Goal: Transaction & Acquisition: Obtain resource

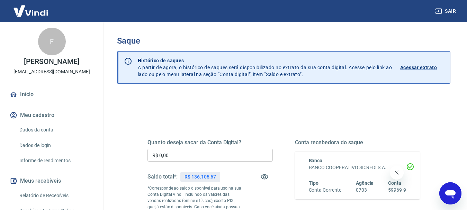
click at [200, 156] on input "R$ 0,00" at bounding box center [209, 155] width 125 height 13
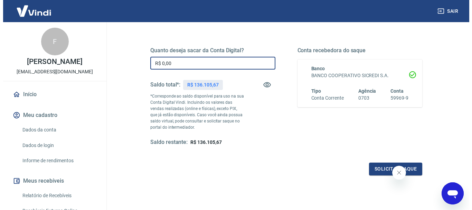
scroll to position [104, 0]
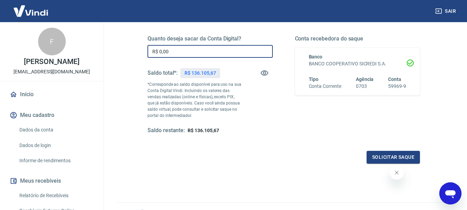
click at [101, 44] on div "Sair F [PERSON_NAME] [EMAIL_ADDRESS][DOMAIN_NAME] Início Meu cadastro Dados da …" at bounding box center [233, 1] width 467 height 210
type input "R$ 16.105,67"
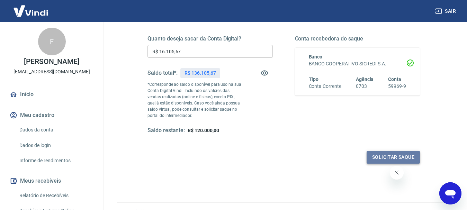
click at [384, 159] on button "Solicitar saque" at bounding box center [392, 157] width 53 height 13
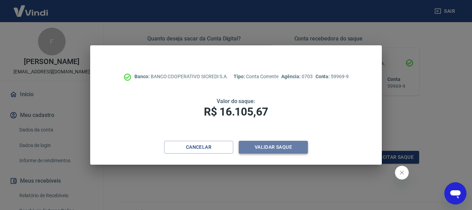
click at [268, 147] on button "Validar saque" at bounding box center [273, 147] width 69 height 13
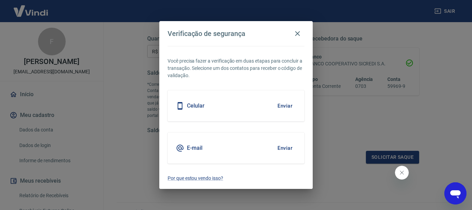
click at [284, 109] on button "Enviar" at bounding box center [285, 106] width 22 height 15
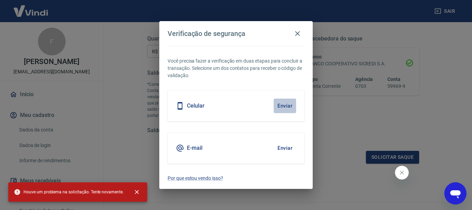
click at [283, 109] on button "Enviar" at bounding box center [285, 106] width 22 height 15
click at [239, 107] on div "Celular Enviar" at bounding box center [236, 105] width 137 height 31
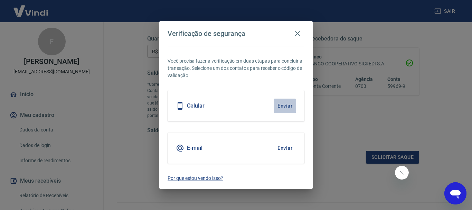
click at [287, 107] on button "Enviar" at bounding box center [285, 106] width 22 height 15
drag, startPoint x: 240, startPoint y: 104, endPoint x: 278, endPoint y: 72, distance: 50.0
click at [242, 103] on div "Celular Enviar" at bounding box center [236, 105] width 137 height 31
drag, startPoint x: 299, startPoint y: 34, endPoint x: 296, endPoint y: 42, distance: 8.5
click at [299, 34] on icon "button" at bounding box center [298, 33] width 8 height 8
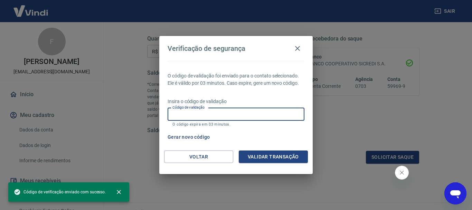
click at [240, 116] on input "Código de validação" at bounding box center [236, 114] width 137 height 13
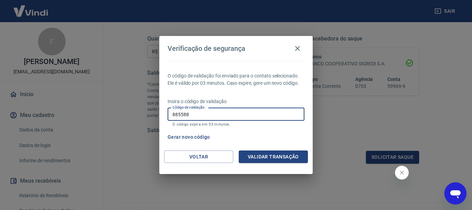
type input "885588"
click at [270, 156] on button "Validar transação" at bounding box center [273, 156] width 69 height 13
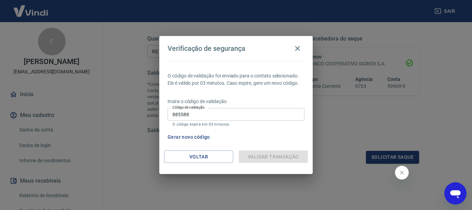
click at [405, 175] on button "Fechar mensagem da empresa" at bounding box center [402, 173] width 14 height 14
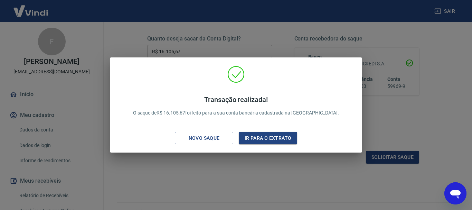
click at [287, 188] on div "Transação realizada! O saque de R$ 16.105,67 foi feito para a sua conta bancári…" at bounding box center [236, 105] width 472 height 210
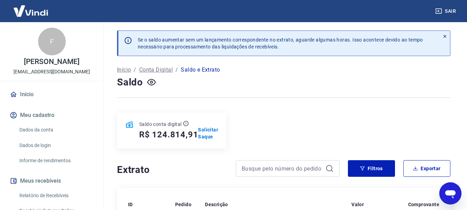
scroll to position [69, 0]
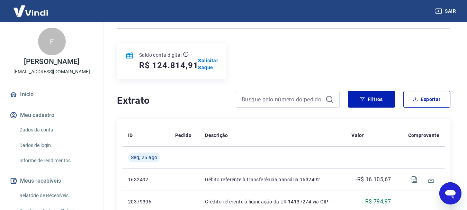
click at [45, 128] on link "Dados da conta" at bounding box center [56, 130] width 79 height 14
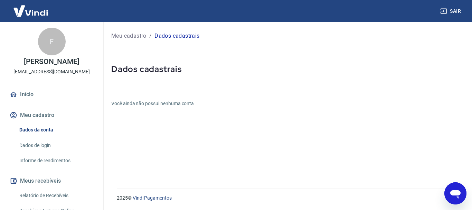
click at [40, 127] on link "Dados da conta" at bounding box center [56, 130] width 79 height 14
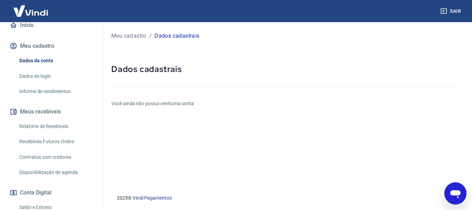
click at [37, 71] on link "Dados de login" at bounding box center [56, 76] width 79 height 14
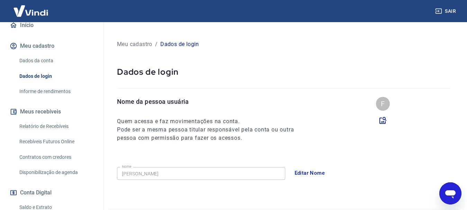
click at [48, 88] on link "Informe de rendimentos" at bounding box center [56, 91] width 79 height 14
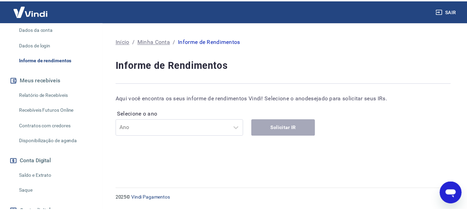
scroll to position [151, 0]
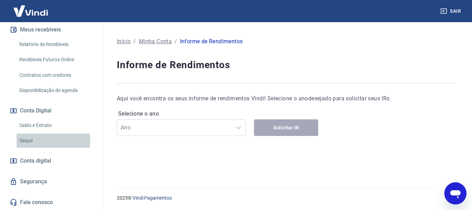
click at [31, 141] on link "Saque" at bounding box center [56, 140] width 79 height 14
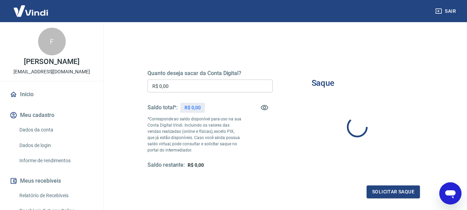
click at [45, 132] on link "Dados da conta" at bounding box center [56, 130] width 79 height 14
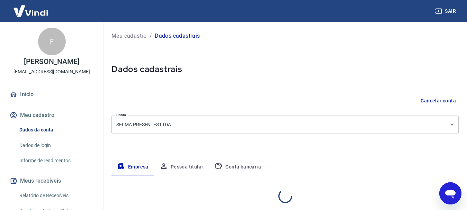
select select "SP"
select select "business"
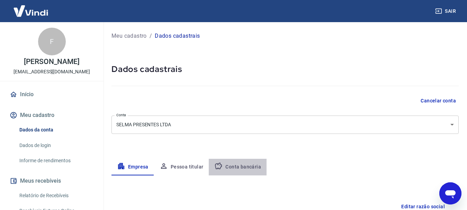
click at [241, 167] on button "Conta bancária" at bounding box center [238, 167] width 58 height 17
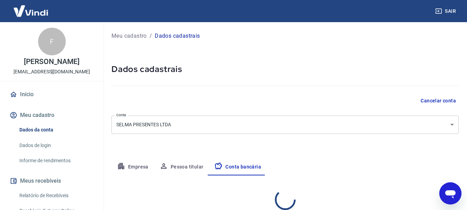
select select "1"
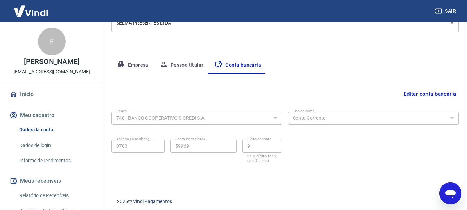
scroll to position [105, 0]
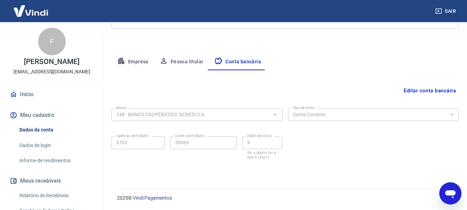
click at [171, 109] on div "748 - BANCO COOPERATIVO SICREDI S.A. Banco" at bounding box center [196, 114] width 171 height 13
click at [182, 64] on button "Pessoa titular" at bounding box center [181, 62] width 55 height 17
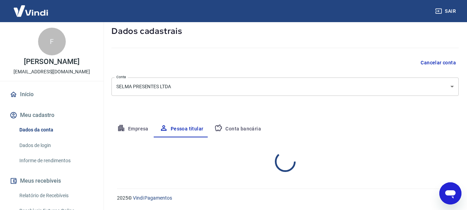
scroll to position [67, 0]
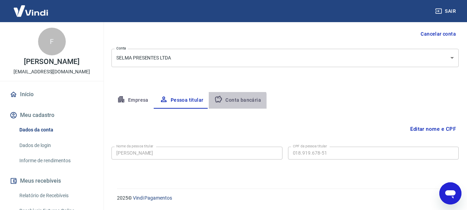
click at [233, 102] on button "Conta bancária" at bounding box center [238, 100] width 58 height 17
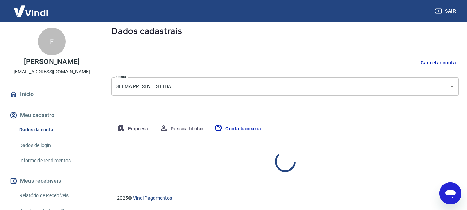
select select "1"
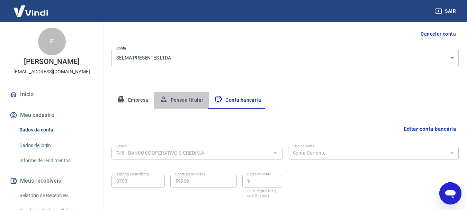
click at [182, 100] on button "Pessoa titular" at bounding box center [181, 100] width 55 height 17
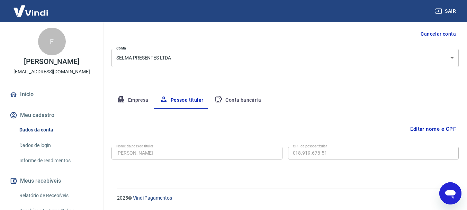
drag, startPoint x: 209, startPoint y: 125, endPoint x: 356, endPoint y: 134, distance: 147.3
click at [246, 125] on div "Editar nome e CPF" at bounding box center [284, 128] width 347 height 13
click at [238, 99] on button "Conta bancária" at bounding box center [238, 100] width 58 height 17
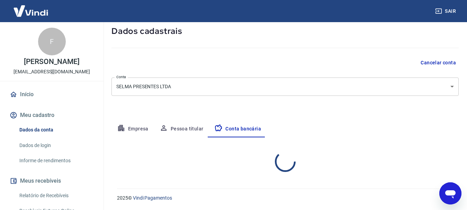
select select "1"
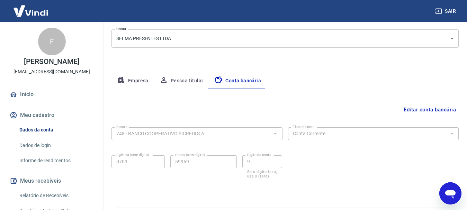
scroll to position [105, 0]
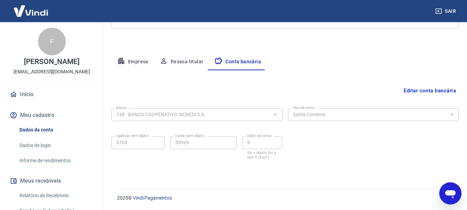
click at [424, 89] on button "Editar conta bancária" at bounding box center [429, 90] width 58 height 13
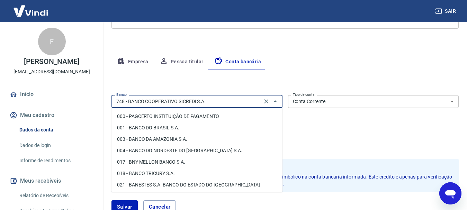
click at [203, 100] on input "748 - BANCO COOPERATIVO SICREDI S.A." at bounding box center [186, 101] width 146 height 9
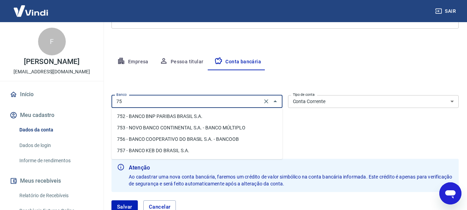
scroll to position [0, 0]
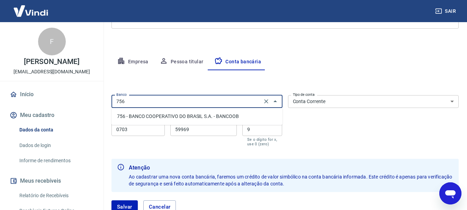
click at [214, 117] on li "756 - BANCO COOPERATIVO DO BRASIL S.A. - BANCOOB" at bounding box center [196, 116] width 171 height 11
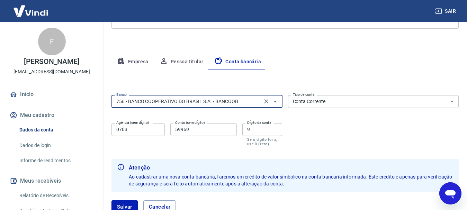
type input "756 - BANCO COOPERATIVO DO BRASIL S.A. - BANCOOB"
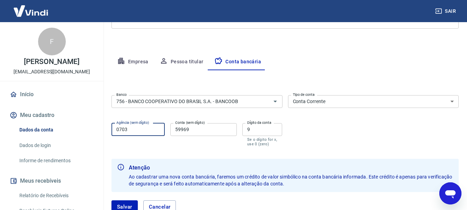
drag, startPoint x: 163, startPoint y: 134, endPoint x: 152, endPoint y: 134, distance: 11.1
click at [160, 134] on input "0703" at bounding box center [137, 129] width 53 height 13
drag, startPoint x: 150, startPoint y: 133, endPoint x: 54, endPoint y: 126, distance: 96.4
click at [62, 105] on div "Sair F [PERSON_NAME] [EMAIL_ADDRESS][DOMAIN_NAME] Início Meu cadastro Dados da …" at bounding box center [233, 0] width 467 height 210
type input "3319"
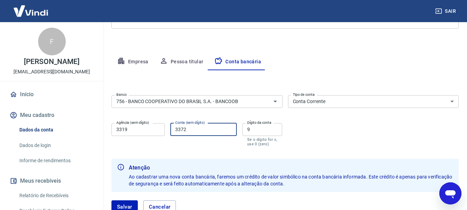
type input "3372"
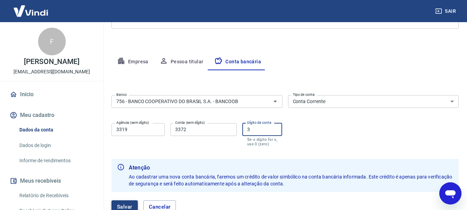
type input "3"
click at [125, 206] on button "Salvar" at bounding box center [124, 206] width 26 height 13
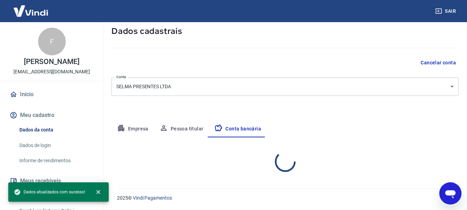
select select "1"
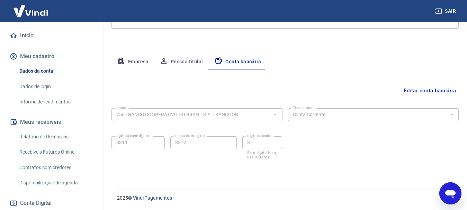
scroll to position [151, 0]
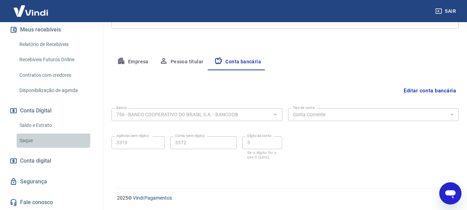
drag, startPoint x: 29, startPoint y: 138, endPoint x: 33, endPoint y: 139, distance: 4.5
click at [29, 139] on link "Saque" at bounding box center [56, 140] width 79 height 14
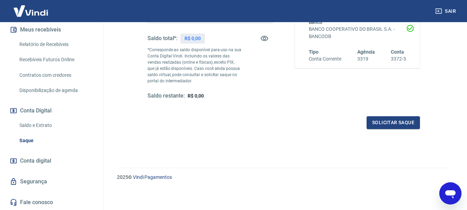
scroll to position [35, 0]
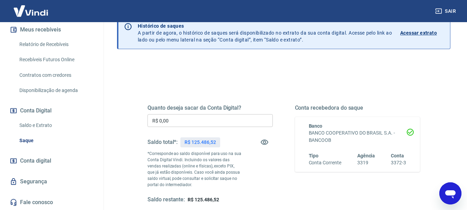
click at [185, 119] on input "R$ 0,00" at bounding box center [209, 120] width 125 height 13
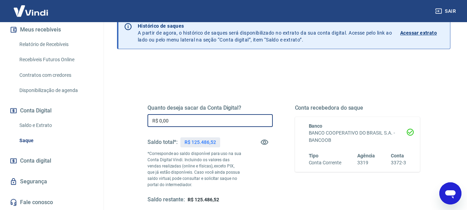
drag, startPoint x: 200, startPoint y: 125, endPoint x: 104, endPoint y: 120, distance: 95.6
click at [104, 120] on div "Saque Histórico de saques A partir de agora, o histórico de saques será disponi…" at bounding box center [283, 126] width 366 height 276
click at [187, 124] on input "R$ 0,00" at bounding box center [209, 120] width 125 height 13
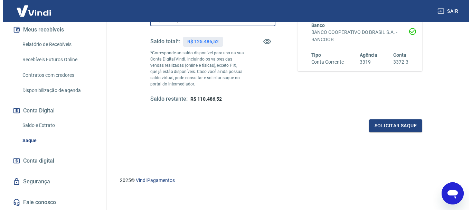
scroll to position [138, 0]
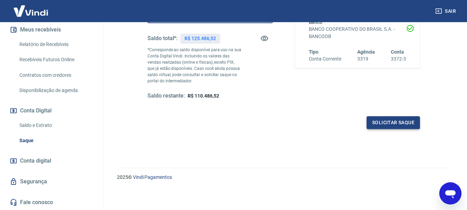
type input "R$ 15.000,00"
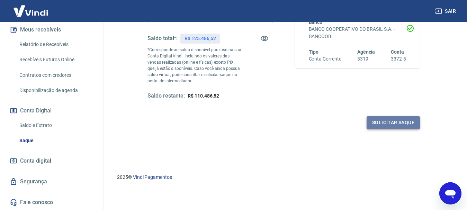
click at [375, 123] on button "Solicitar saque" at bounding box center [392, 122] width 53 height 13
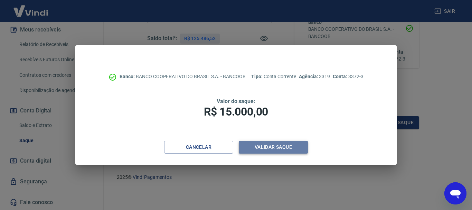
click at [255, 148] on button "Validar saque" at bounding box center [273, 147] width 69 height 13
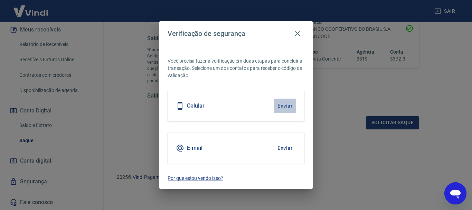
click at [277, 104] on button "Enviar" at bounding box center [285, 106] width 22 height 15
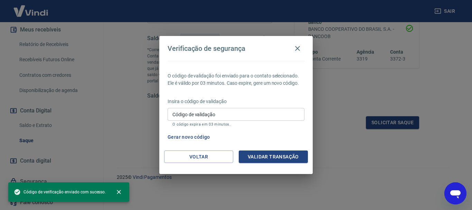
click at [245, 117] on input "Código de validação" at bounding box center [236, 114] width 137 height 13
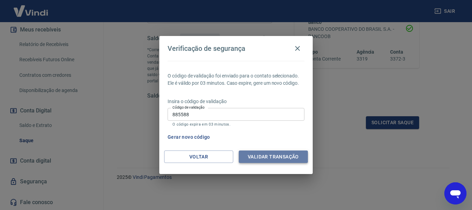
click at [272, 151] on button "Validar transação" at bounding box center [273, 156] width 69 height 13
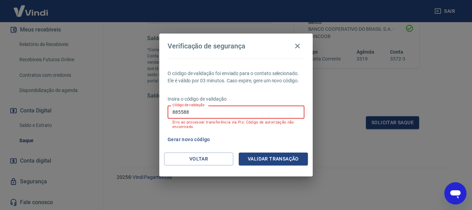
drag, startPoint x: 225, startPoint y: 107, endPoint x: 0, endPoint y: 99, distance: 224.9
click at [0, 99] on div "Verificação de segurança O código de validação foi enviado para o contato selec…" at bounding box center [236, 105] width 472 height 210
type input "603241"
click at [281, 159] on button "Validar transação" at bounding box center [273, 159] width 69 height 13
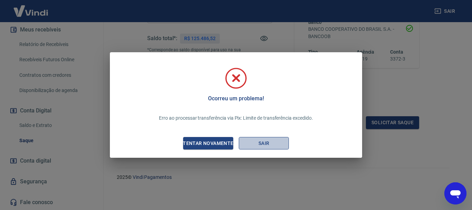
click at [260, 145] on button "Sair" at bounding box center [264, 143] width 50 height 13
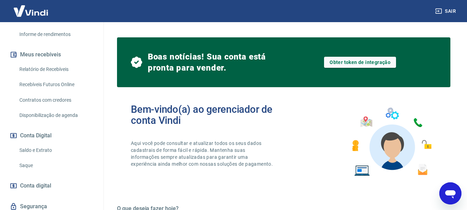
scroll to position [151, 0]
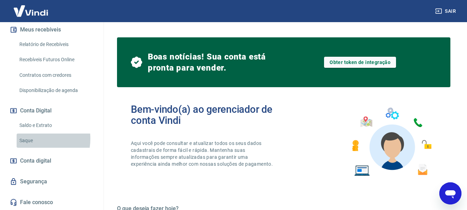
drag, startPoint x: 28, startPoint y: 139, endPoint x: 35, endPoint y: 142, distance: 7.3
click at [28, 139] on link "Saque" at bounding box center [56, 140] width 79 height 14
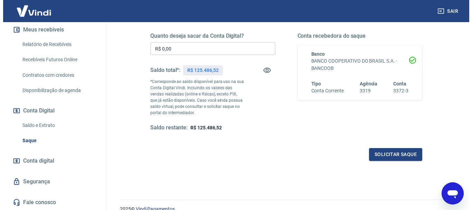
scroll to position [69, 0]
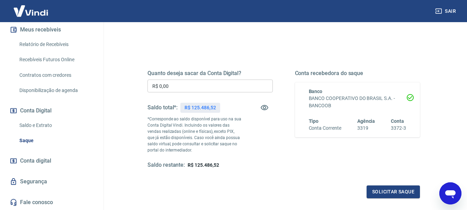
click at [173, 90] on input "R$ 0,00" at bounding box center [209, 86] width 125 height 13
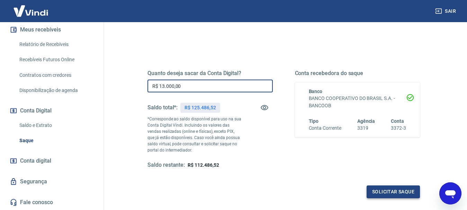
type input "R$ 13.000,00"
click at [388, 190] on button "Solicitar saque" at bounding box center [392, 191] width 53 height 13
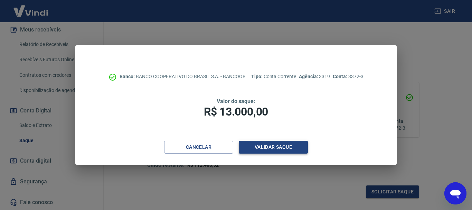
click at [266, 147] on button "Validar saque" at bounding box center [273, 147] width 69 height 13
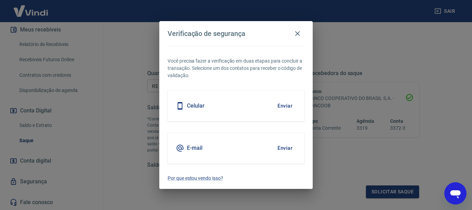
drag, startPoint x: 283, startPoint y: 105, endPoint x: 280, endPoint y: 108, distance: 3.7
click at [283, 106] on button "Enviar" at bounding box center [285, 106] width 22 height 15
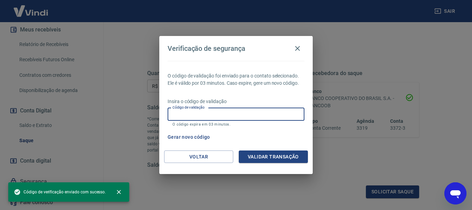
click at [260, 114] on input "Código de validação" at bounding box center [236, 114] width 137 height 13
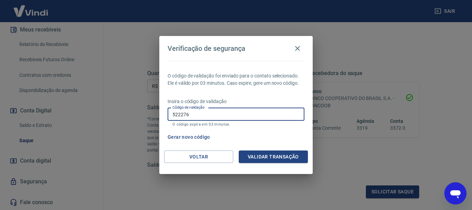
type input "522276"
click at [267, 158] on button "Validar transação" at bounding box center [273, 156] width 69 height 13
